Goal: Use online tool/utility: Utilize a website feature to perform a specific function

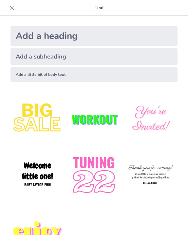
type input "Imported Protocolo_Investigacion_Avila.pptx"
click at [54, 58] on div "Add a subheading" at bounding box center [93, 56] width 167 height 16
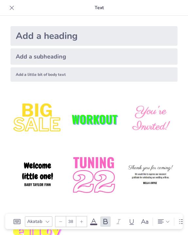
click at [41, 39] on div "Add a heading" at bounding box center [93, 36] width 167 height 20
type input "68"
click at [165, 168] on img at bounding box center [150, 176] width 54 height 54
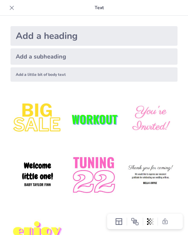
scroll to position [31, 0]
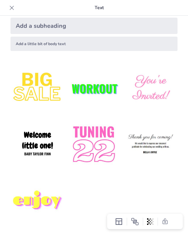
click at [140, 140] on img at bounding box center [150, 145] width 54 height 54
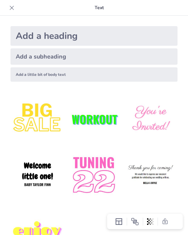
click at [47, 58] on div "Add a subheading" at bounding box center [93, 56] width 167 height 16
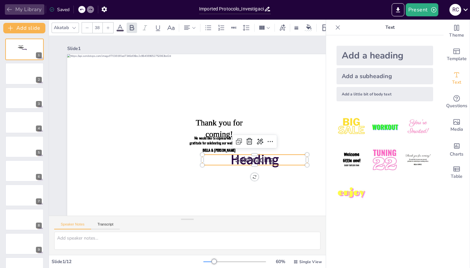
click at [10, 10] on icon "button" at bounding box center [9, 9] width 7 height 7
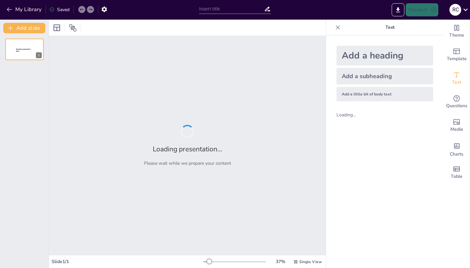
type input "Imported Protocolo_Investigacion_Avila.pptx"
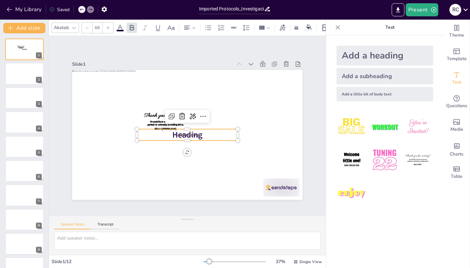
click at [198, 136] on p "Heading" at bounding box center [187, 134] width 101 height 11
click at [179, 113] on icon at bounding box center [182, 116] width 6 height 7
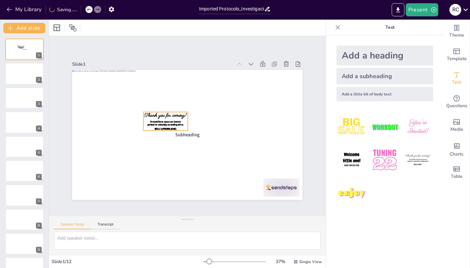
click at [177, 113] on span "Thank you for coming!" at bounding box center [165, 115] width 42 height 7
click at [174, 98] on icon at bounding box center [177, 99] width 6 height 7
click at [185, 134] on span "Subheading" at bounding box center [187, 135] width 24 height 6
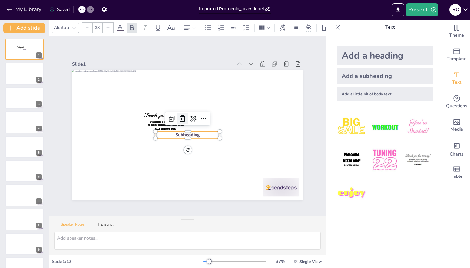
click at [179, 117] on icon at bounding box center [183, 119] width 8 height 8
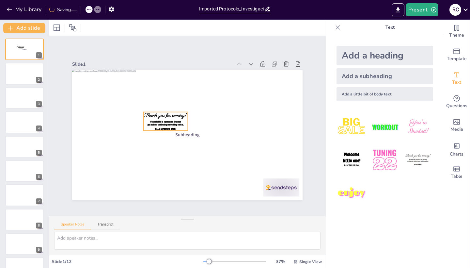
click at [178, 114] on span "Thank you for coming!" at bounding box center [165, 115] width 42 height 7
click at [174, 100] on icon at bounding box center [177, 100] width 8 height 8
click at [178, 113] on span "Thank you for coming!" at bounding box center [165, 115] width 42 height 7
click at [177, 97] on icon at bounding box center [180, 97] width 7 height 7
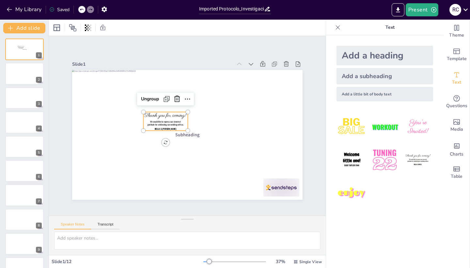
click at [175, 114] on span "Thank you for coming!" at bounding box center [166, 113] width 43 height 11
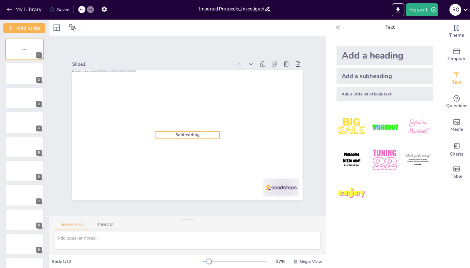
click at [184, 135] on span "Subheading" at bounding box center [187, 135] width 24 height 6
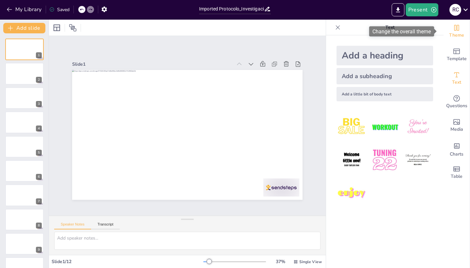
click at [453, 30] on icon "Change the overall theme" at bounding box center [457, 28] width 8 height 8
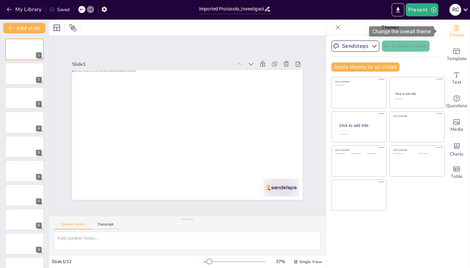
click at [453, 29] on icon "Change the overall theme" at bounding box center [457, 28] width 8 height 8
click at [371, 45] on icon "button" at bounding box center [374, 46] width 7 height 7
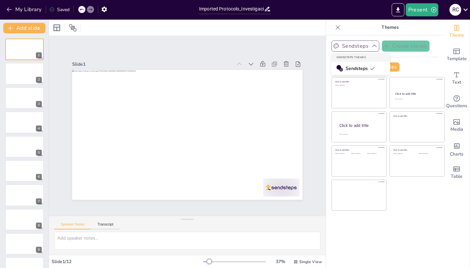
click at [349, 68] on span "Sendsteps" at bounding box center [360, 68] width 29 height 6
click at [355, 66] on button "Apply theme to all slides" at bounding box center [366, 66] width 68 height 9
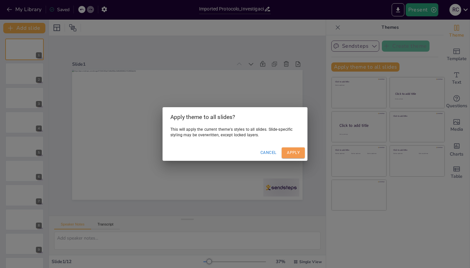
click at [299, 154] on button "Apply" at bounding box center [293, 152] width 23 height 11
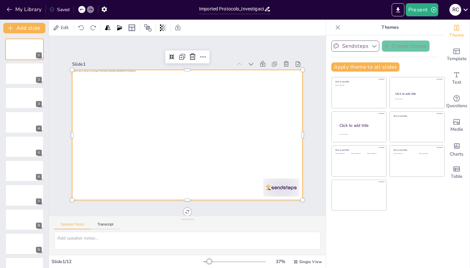
click at [251, 88] on div at bounding box center [187, 135] width 231 height 130
